Goal: Navigation & Orientation: Find specific page/section

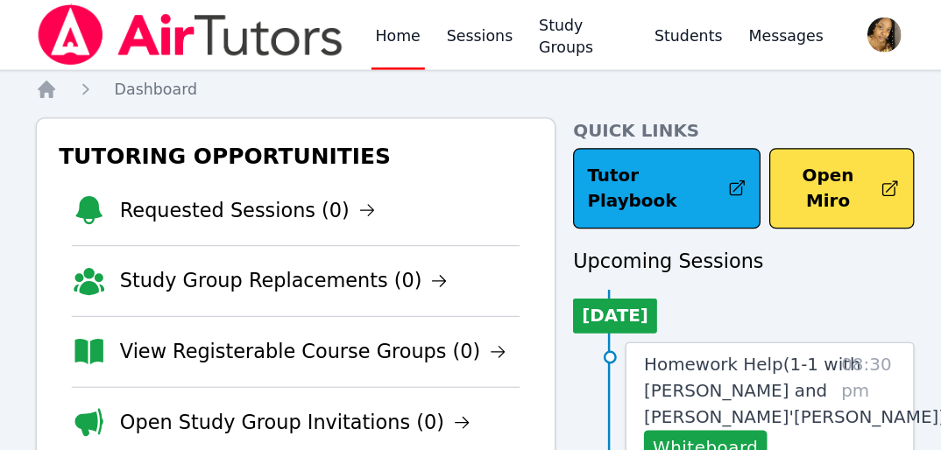
click at [129, 19] on img at bounding box center [241, 28] width 248 height 49
click at [834, 20] on nav "Home Sessions Study Groups Students Messages Open user menu Lee'Tayna Hostick O…" at bounding box center [470, 28] width 941 height 56
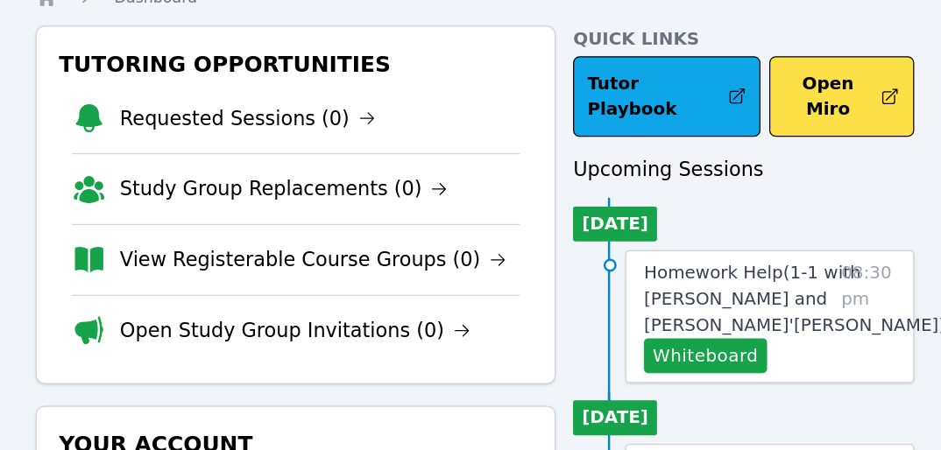
scroll to position [53, 0]
